Goal: Task Accomplishment & Management: Complete application form

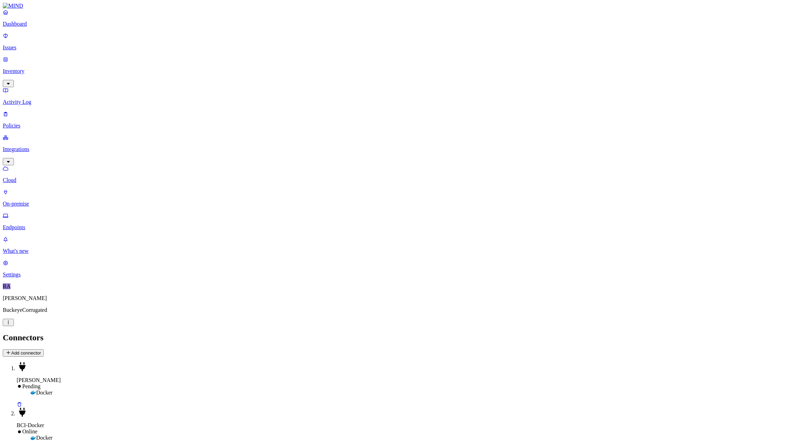
click at [21, 402] on icon at bounding box center [19, 404] width 4 height 5
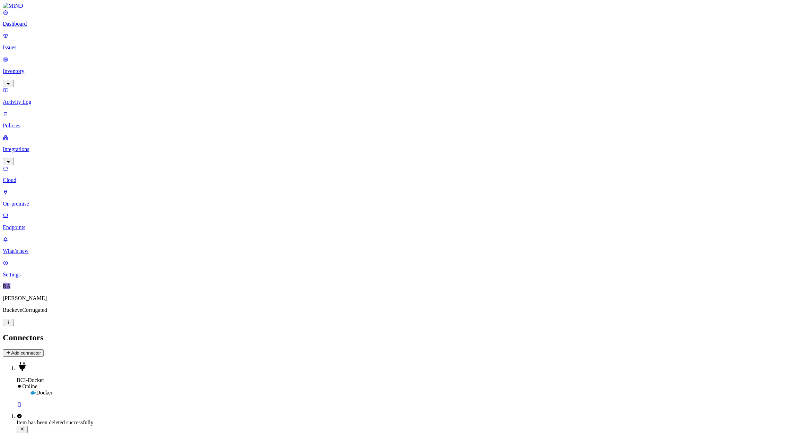
click at [178, 389] on div "Docker" at bounding box center [411, 392] width 760 height 6
click at [34, 201] on p "On-premise" at bounding box center [397, 204] width 788 height 6
click at [44, 349] on button "Add connector" at bounding box center [23, 352] width 41 height 7
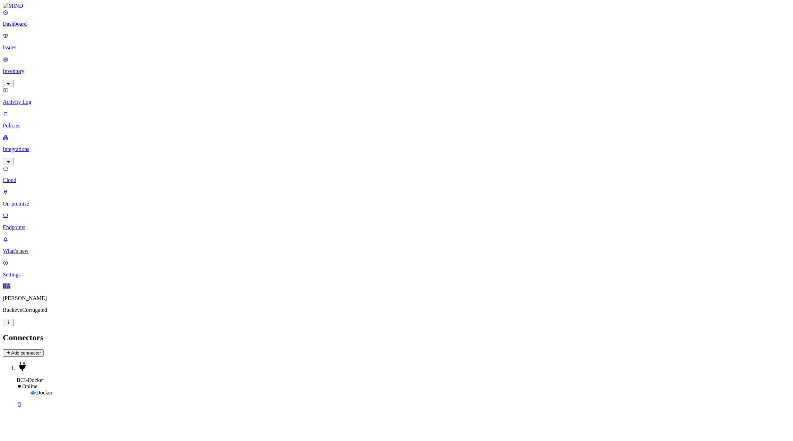
click at [29, 105] on html "Dashboard Issues Inventory Activity Log Policies Integrations Cloud On-premise …" at bounding box center [396, 206] width 793 height 413
click at [33, 101] on html "Dashboard Issues Inventory Activity Log Policies Integrations Cloud On-premise …" at bounding box center [396, 206] width 793 height 413
click at [182, 41] on html "Dashboard Issues Inventory Activity Log Policies Integrations Cloud On-premise …" at bounding box center [396, 206] width 793 height 413
click at [37, 124] on html "Dashboard Issues Inventory Activity Log Policies Integrations Cloud On-premise …" at bounding box center [396, 206] width 793 height 413
drag, startPoint x: 38, startPoint y: 91, endPoint x: 38, endPoint y: 86, distance: 4.5
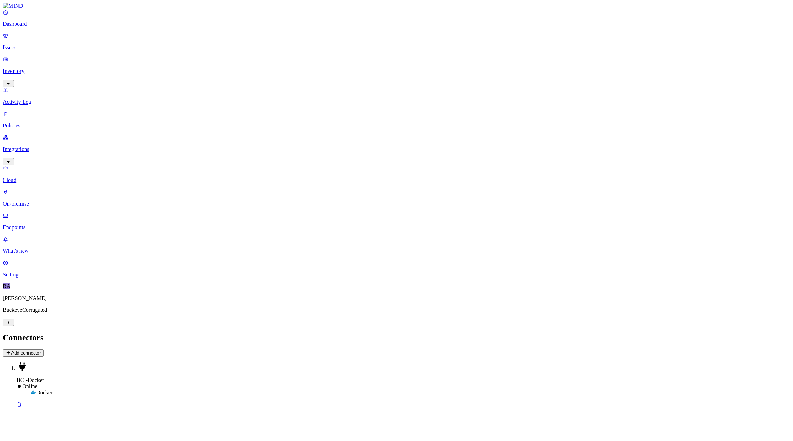
click at [38, 90] on html "Dashboard Issues Inventory Activity Log Policies Integrations Cloud On-premise …" at bounding box center [396, 206] width 793 height 413
click at [38, 99] on html "Dashboard Issues Inventory Activity Log Policies Integrations Cloud On-premise …" at bounding box center [396, 206] width 793 height 413
click at [34, 103] on html "Dashboard Issues Inventory Activity Log Policies Integrations Cloud On-premise …" at bounding box center [396, 206] width 793 height 413
click at [28, 177] on p "Cloud" at bounding box center [397, 180] width 788 height 6
click at [45, 349] on button "Add Integration" at bounding box center [24, 352] width 43 height 7
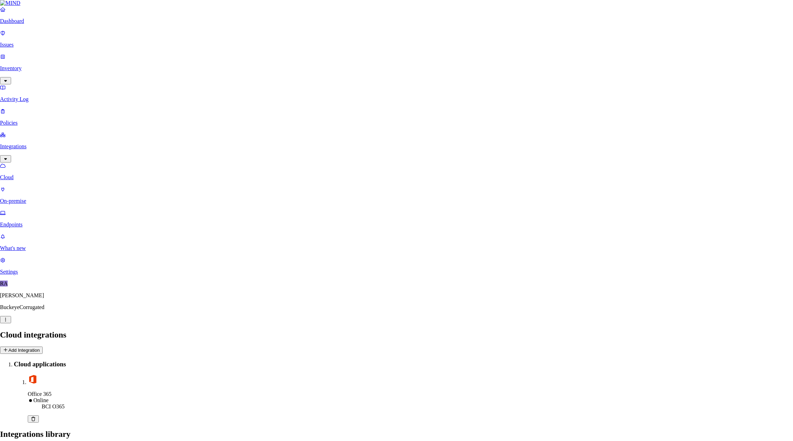
scroll to position [148, 0]
click at [10, 440] on icon "button" at bounding box center [6, 450] width 7 height 6
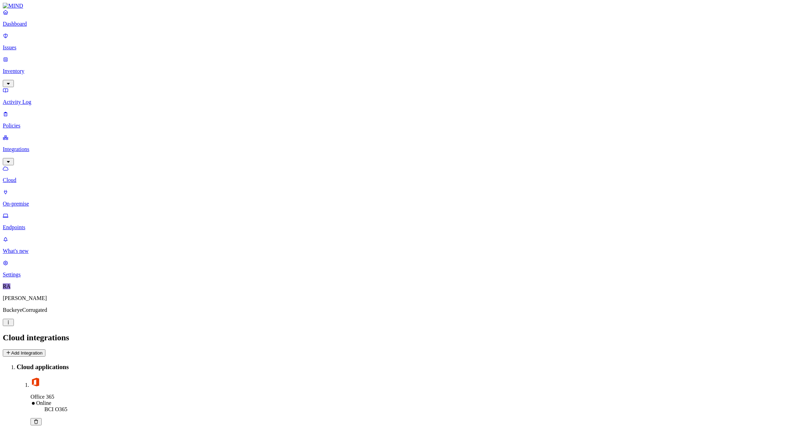
click at [45, 349] on button "Add Integration" at bounding box center [24, 352] width 43 height 7
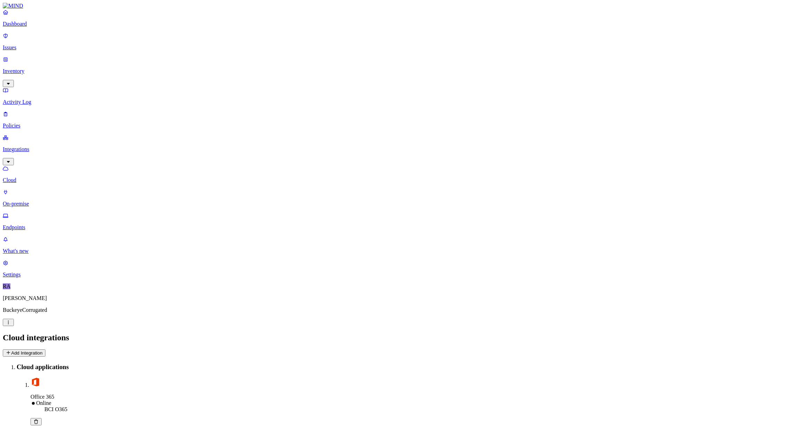
click at [34, 201] on p "On-premise" at bounding box center [397, 204] width 788 height 6
click at [33, 177] on p "Cloud" at bounding box center [397, 180] width 788 height 6
click at [45, 349] on button "Add Integration" at bounding box center [24, 352] width 43 height 7
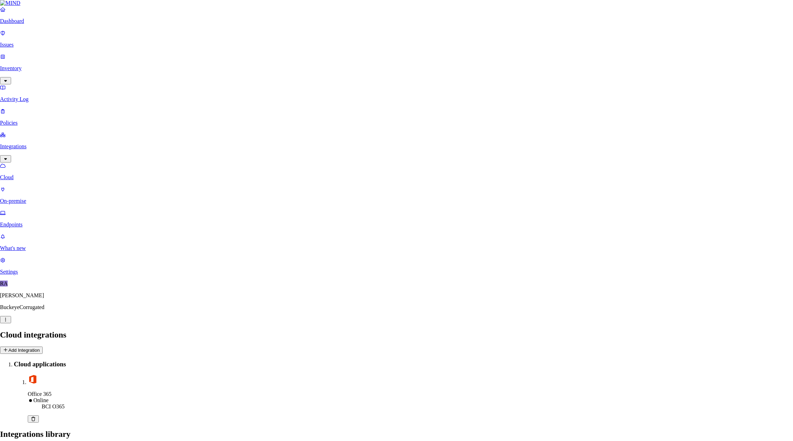
scroll to position [148, 0]
click at [12, 440] on button "Close" at bounding box center [6, 449] width 12 height 8
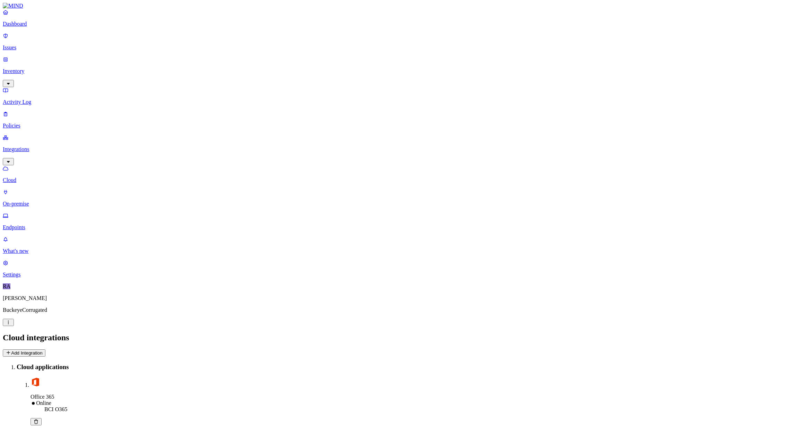
click at [25, 27] on link "Dashboard" at bounding box center [397, 18] width 788 height 18
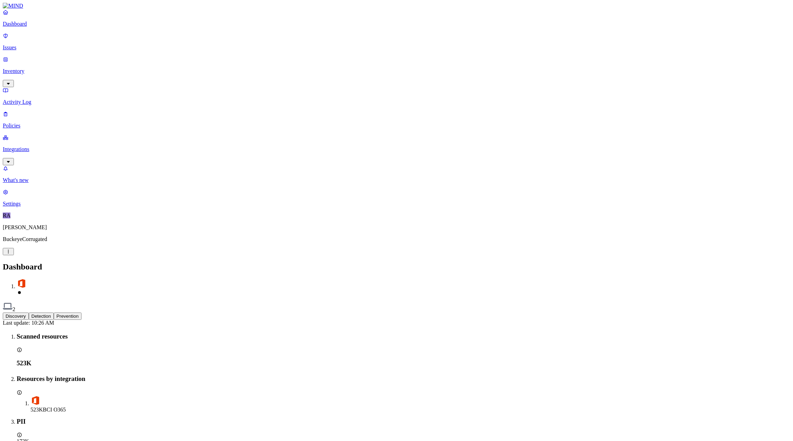
click at [26, 146] on p "Integrations" at bounding box center [397, 149] width 788 height 6
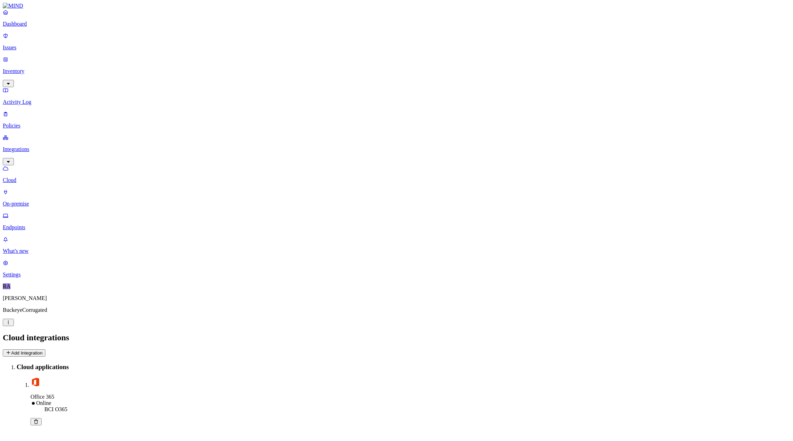
click at [26, 177] on p "Cloud" at bounding box center [397, 180] width 788 height 6
click at [45, 349] on button "Add Integration" at bounding box center [24, 352] width 43 height 7
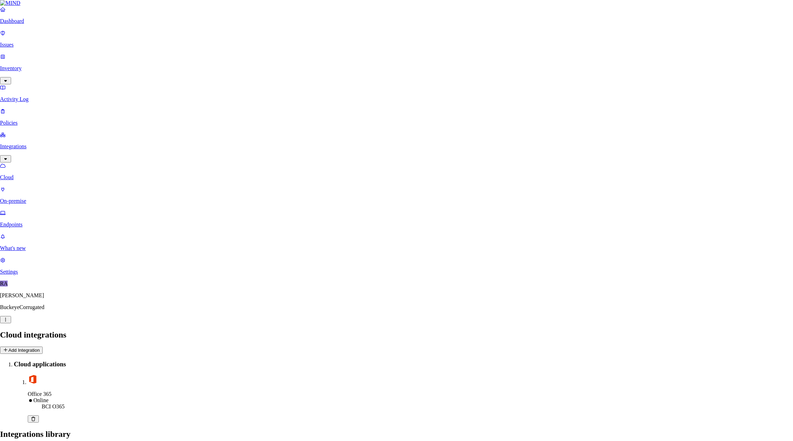
drag, startPoint x: 569, startPoint y: 59, endPoint x: 642, endPoint y: 63, distance: 72.6
click at [8, 440] on icon "button" at bounding box center [6, 449] width 3 height 3
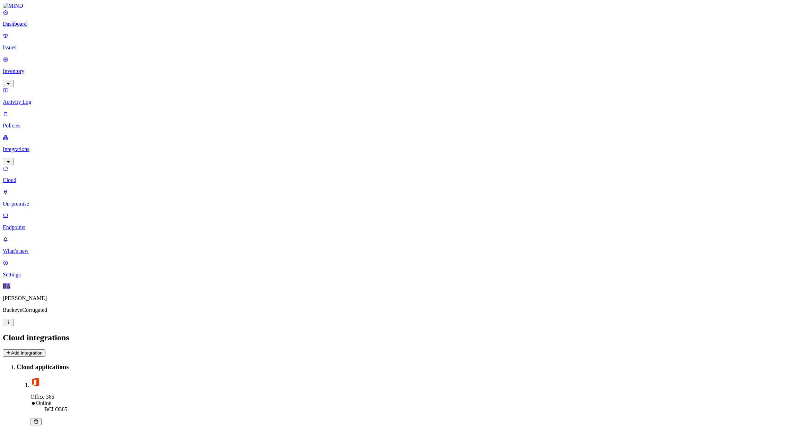
click at [11, 350] on icon at bounding box center [9, 352] width 6 height 5
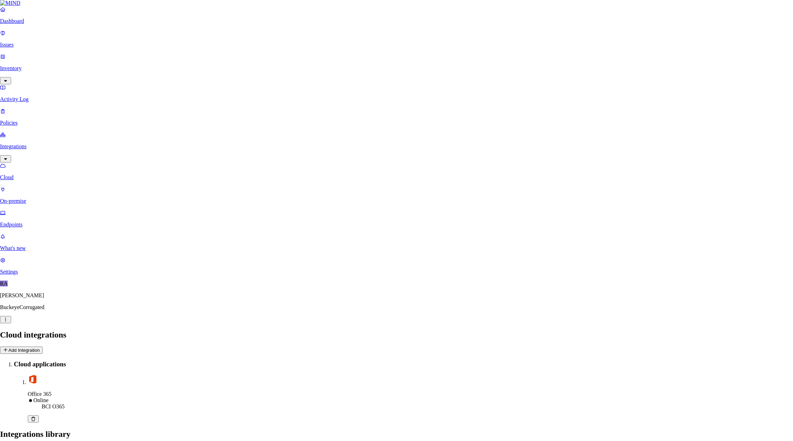
type input "BCI-FS1"
select select "tpt_01K5H6XDM1R3N5K3JHTVSM30JJ"
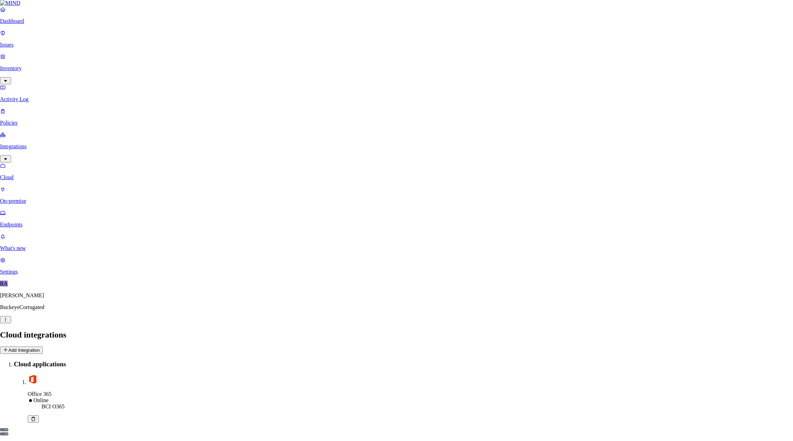
type input "BCI-FS1"
type input "IT"
type input "bcipkg\mindro"
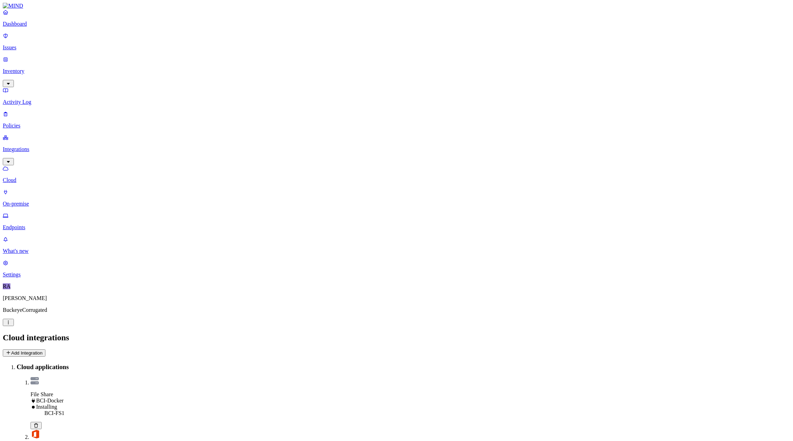
click at [206, 410] on div "BCI-FS1" at bounding box center [417, 413] width 746 height 6
click at [189, 333] on main "Cloud integrations Add Integration Cloud applications File Share BCI-Docker Ins…" at bounding box center [397, 405] width 788 height 144
click at [32, 201] on p "On-premise" at bounding box center [397, 204] width 788 height 6
click at [32, 177] on p "Cloud" at bounding box center [397, 180] width 788 height 6
click at [52, 403] on span "Failure" at bounding box center [44, 406] width 16 height 6
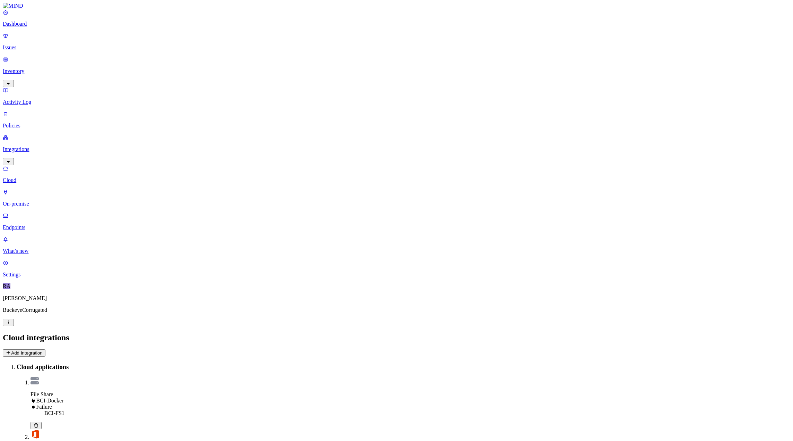
click at [38, 423] on icon at bounding box center [36, 425] width 4 height 5
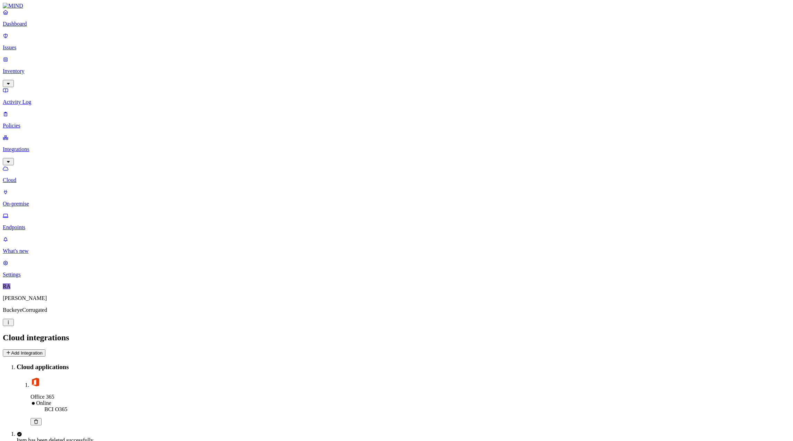
click at [45, 349] on button "Add Integration" at bounding box center [24, 352] width 43 height 7
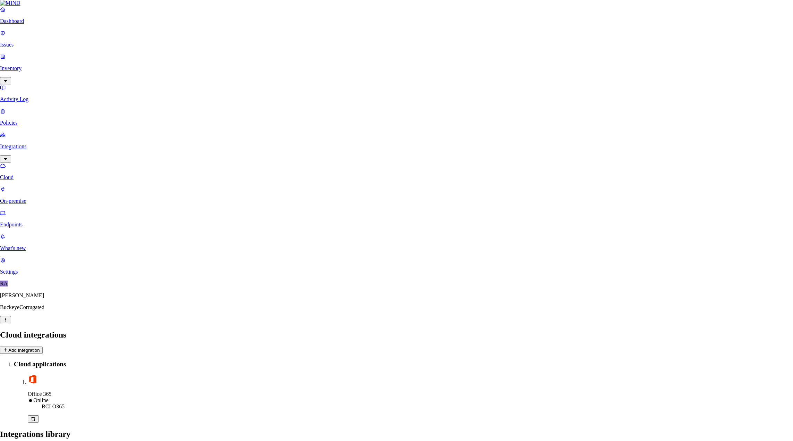
type input "BCI-FS1 IT Share"
select select "tpt_01K5H6XDM1R3N5K3JHTVSM30JJ"
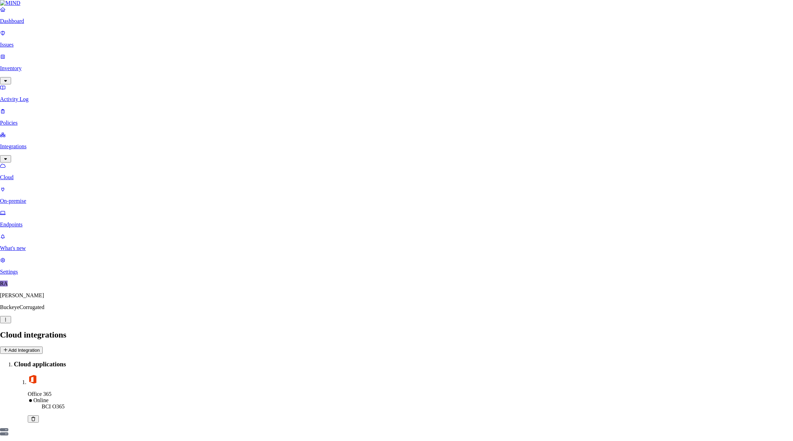
type input "bci-fs1.bcipkg.com"
type input "IT"
type input "bcipkg\mindro"
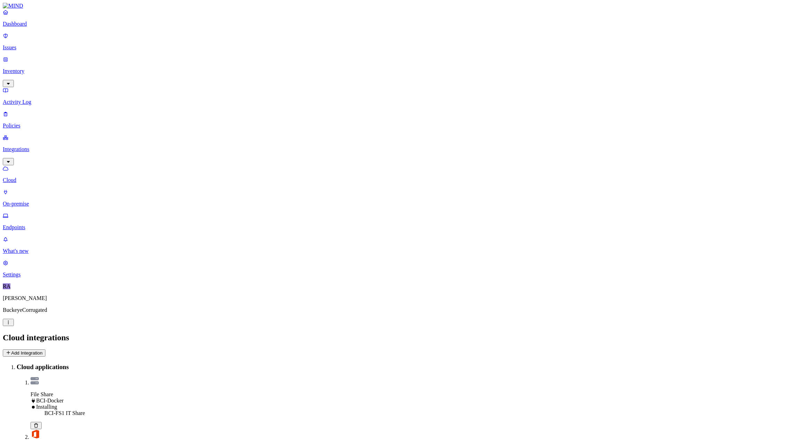
click at [35, 201] on p "On-premise" at bounding box center [397, 204] width 788 height 6
click at [33, 177] on p "Cloud" at bounding box center [397, 180] width 788 height 6
click at [42, 99] on p "Activity Log" at bounding box center [397, 102] width 788 height 6
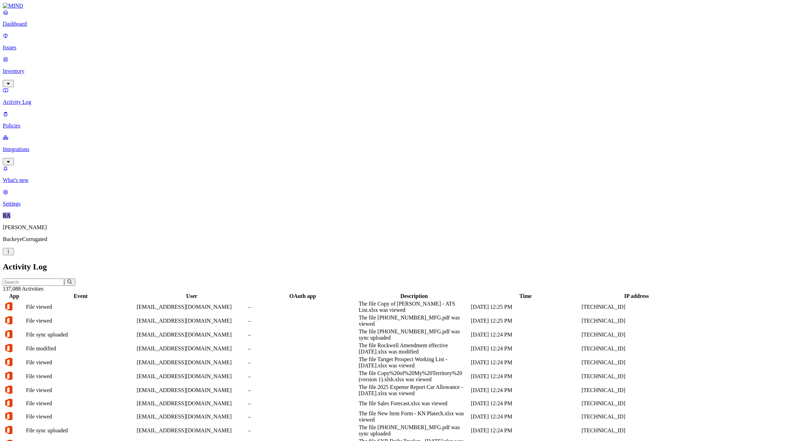
click at [27, 146] on p "Integrations" at bounding box center [397, 149] width 788 height 6
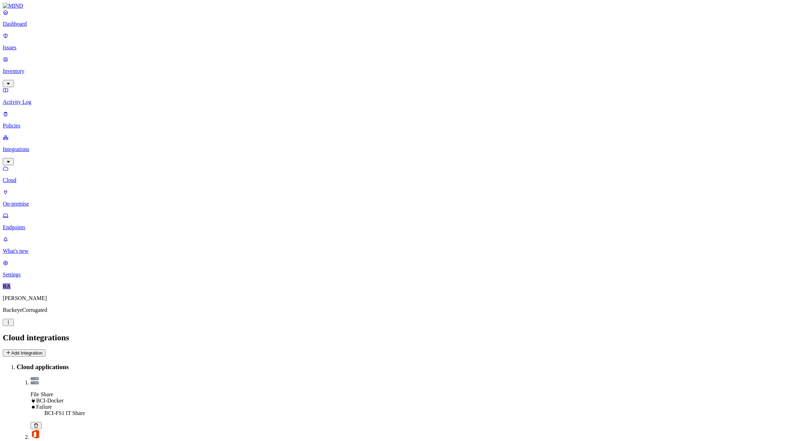
drag, startPoint x: 109, startPoint y: 50, endPoint x: 113, endPoint y: 48, distance: 5.0
click at [109, 377] on div "File Share BCI-Docker Failure BCI-FS1 IT Share" at bounding box center [411, 403] width 760 height 52
click at [53, 391] on span "File Share" at bounding box center [42, 394] width 23 height 6
click at [222, 391] on dt "File Share BCI-Docker Failure" at bounding box center [411, 400] width 760 height 19
click at [42, 201] on p "On-premise" at bounding box center [397, 204] width 788 height 6
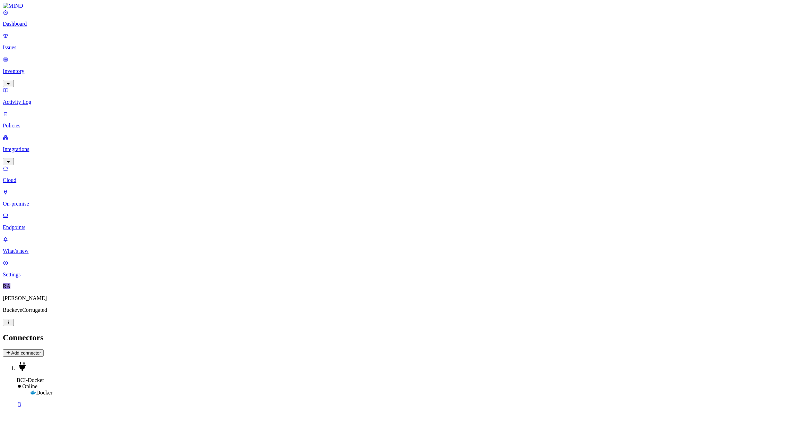
click at [33, 177] on p "Cloud" at bounding box center [397, 180] width 788 height 6
click at [33, 27] on p "Dashboard" at bounding box center [397, 24] width 788 height 6
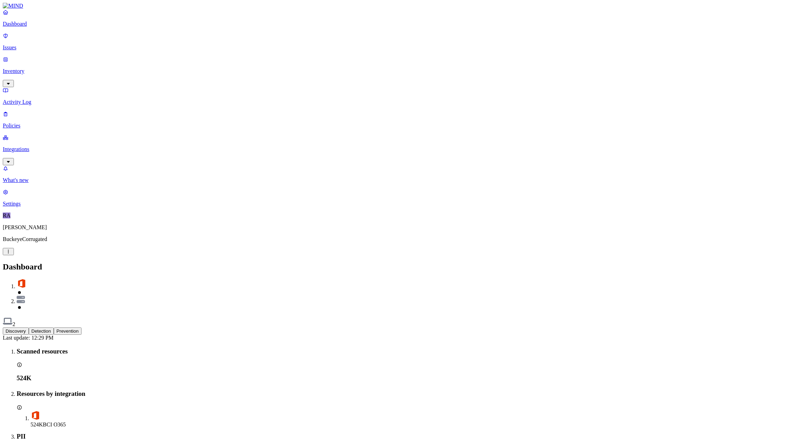
click at [28, 68] on p "Inventory" at bounding box center [397, 71] width 788 height 6
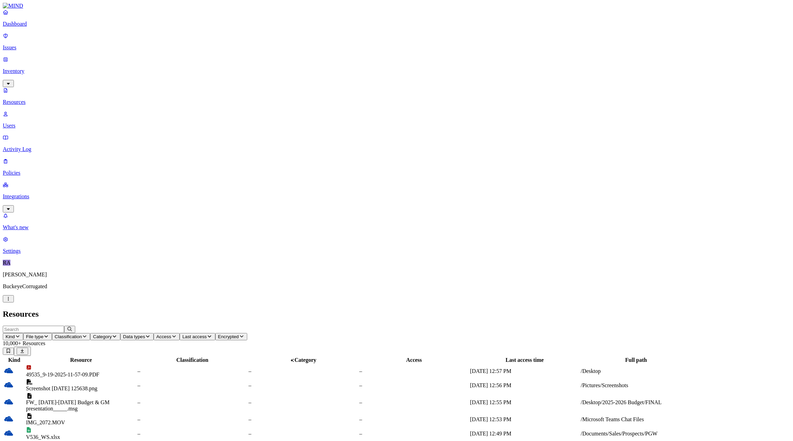
click at [30, 193] on p "Integrations" at bounding box center [397, 196] width 788 height 6
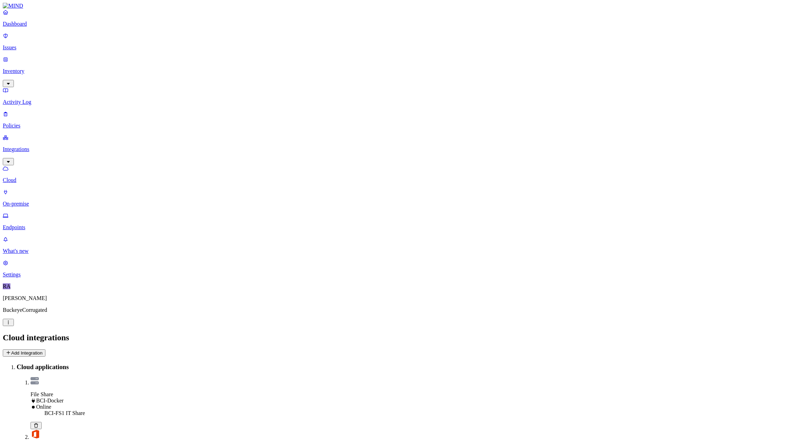
click at [197, 333] on main "Cloud integrations Add Integration Cloud applications File Share BCI-Docker Onl…" at bounding box center [397, 405] width 788 height 144
click at [29, 27] on p "Dashboard" at bounding box center [397, 24] width 788 height 6
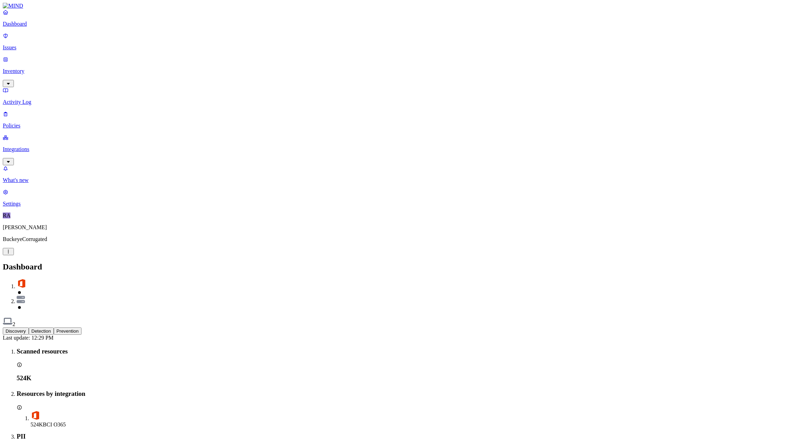
click at [27, 68] on p "Inventory" at bounding box center [397, 71] width 788 height 6
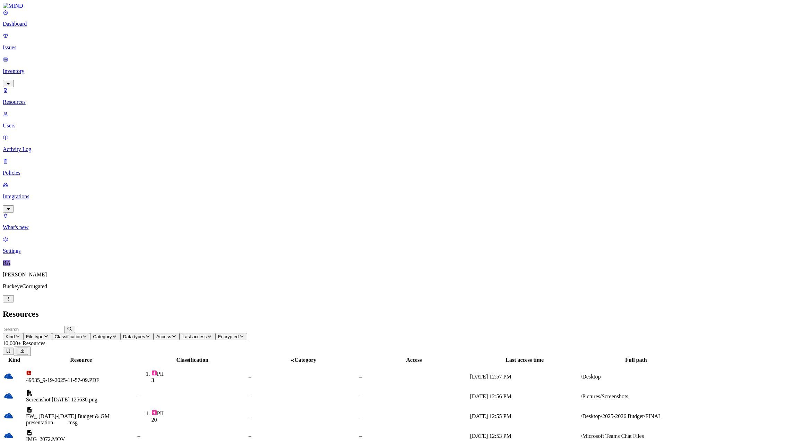
click at [145, 334] on span "Data types" at bounding box center [134, 336] width 22 height 5
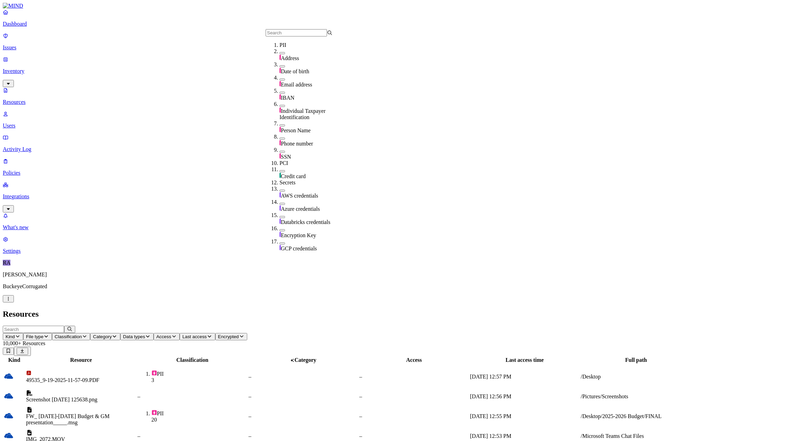
click at [325, 309] on h2 "Resources" at bounding box center [397, 313] width 788 height 9
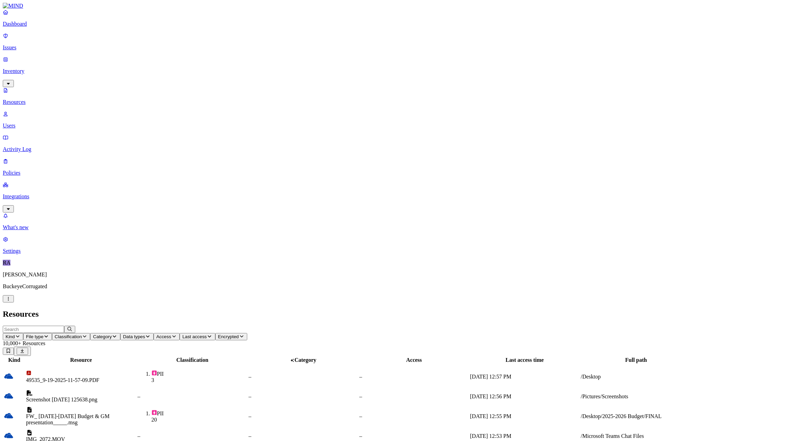
click at [20, 334] on icon "button" at bounding box center [18, 336] width 6 height 5
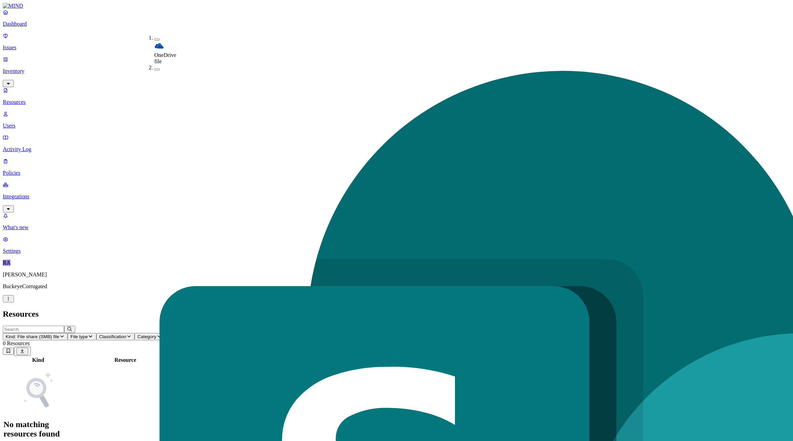
click at [278, 309] on h2 "Resources" at bounding box center [397, 313] width 788 height 9
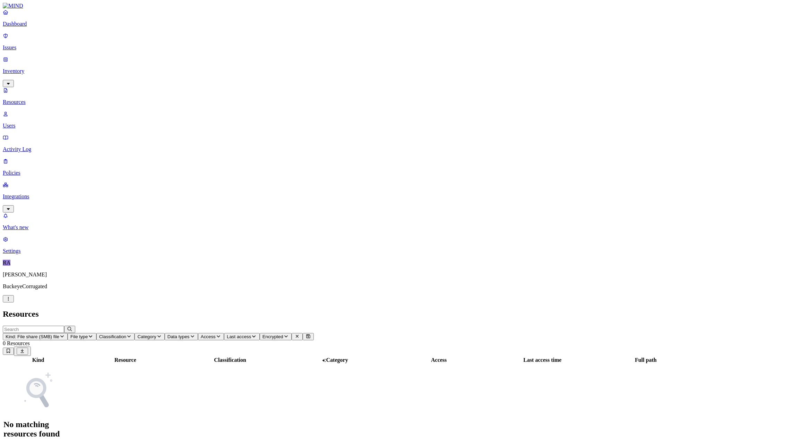
click at [30, 122] on p "Users" at bounding box center [397, 125] width 788 height 6
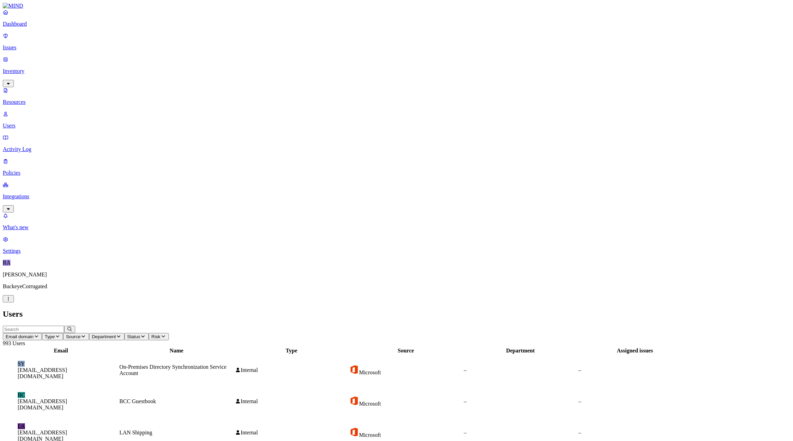
click at [34, 99] on p "Resources" at bounding box center [397, 102] width 788 height 6
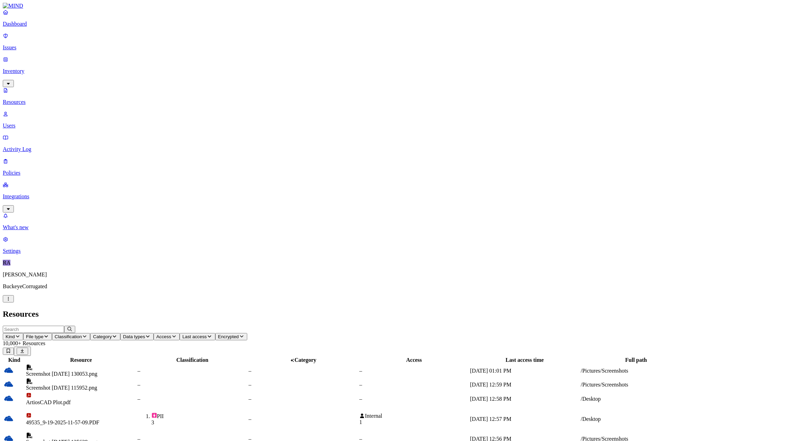
click at [49, 334] on icon "button" at bounding box center [46, 336] width 6 height 5
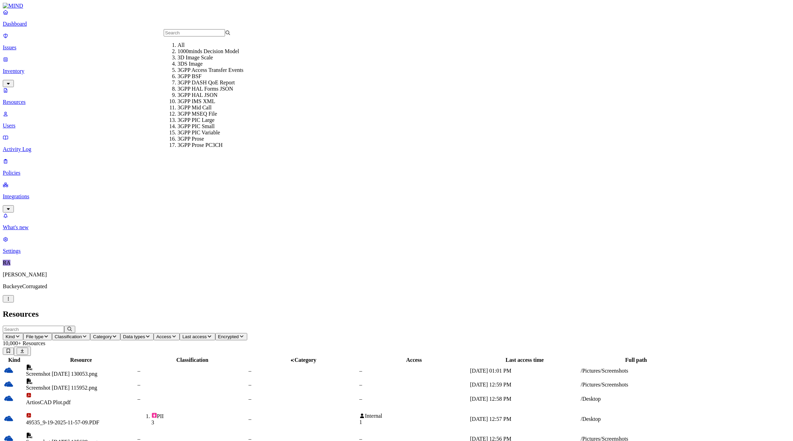
click at [15, 334] on span "Kind" at bounding box center [10, 336] width 9 height 5
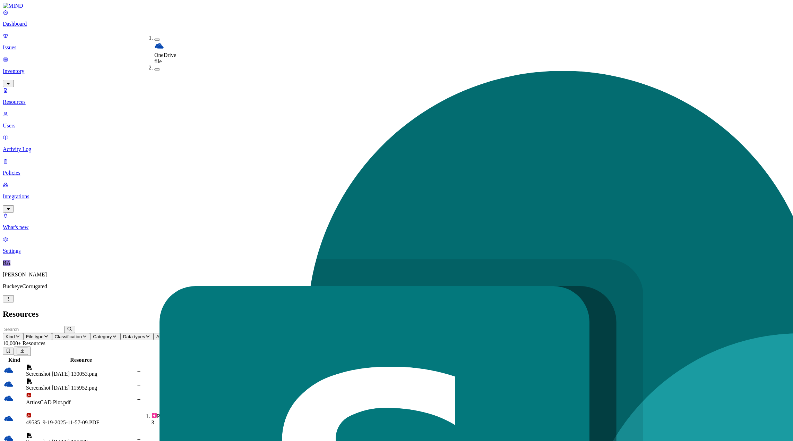
click at [166, 309] on header "Resources" at bounding box center [397, 313] width 788 height 9
